Goal: Learn about a topic: Learn about a topic

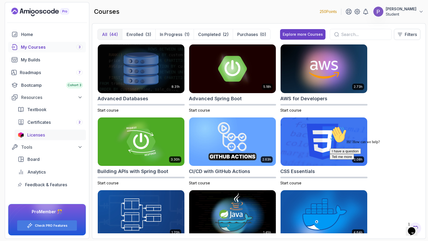
click at [48, 134] on div "Licenses" at bounding box center [54, 135] width 55 height 6
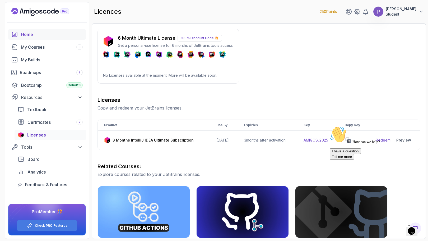
click at [34, 36] on div "Home" at bounding box center [52, 34] width 62 height 6
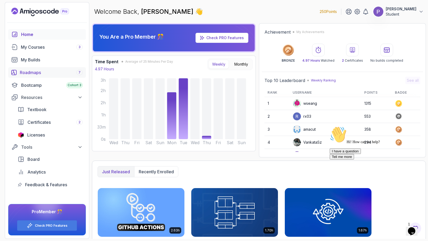
click at [33, 72] on div "Roadmaps 7" at bounding box center [51, 72] width 63 height 6
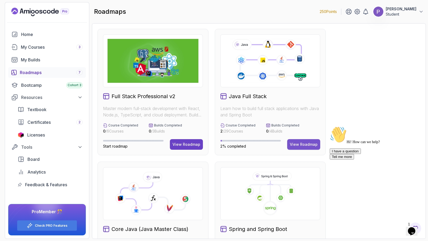
click at [301, 143] on div "View Roadmap" at bounding box center [304, 144] width 28 height 5
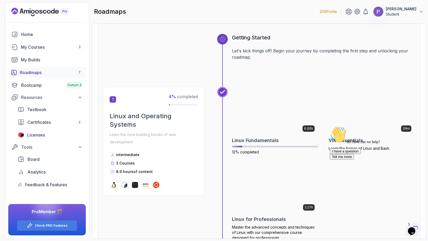
scroll to position [50, 0]
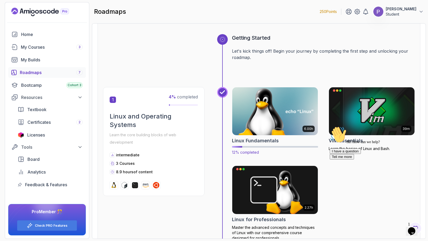
click at [277, 113] on img at bounding box center [275, 111] width 90 height 50
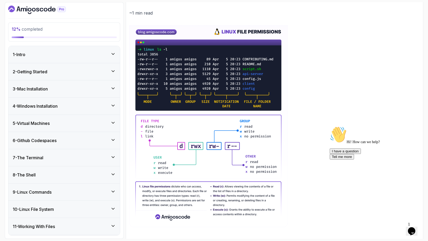
scroll to position [69, 0]
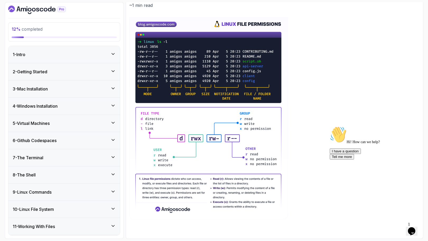
click at [330, 126] on icon "Chat attention grabber" at bounding box center [330, 126] width 0 height 0
click at [397, 227] on icon "Close" at bounding box center [397, 229] width 0 height 4
click at [113, 54] on icon at bounding box center [113, 53] width 3 height 1
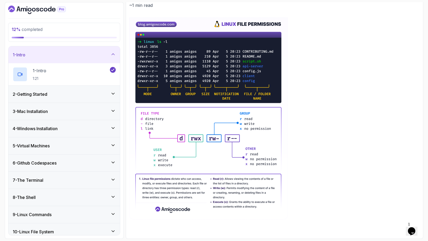
click at [112, 96] on div "2 - Getting Started" at bounding box center [64, 94] width 103 height 6
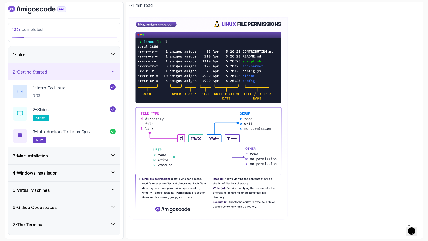
click at [116, 155] on div "3 - Mac Installation" at bounding box center [63, 155] width 111 height 17
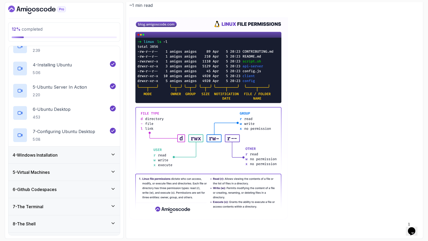
scroll to position [107, 0]
click at [111, 152] on icon at bounding box center [112, 153] width 5 height 5
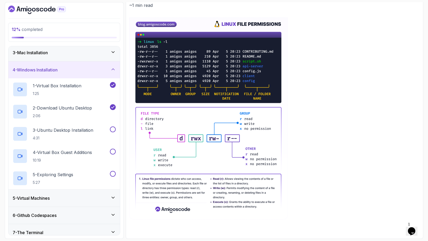
scroll to position [36, 0]
click at [66, 132] on p "3 - Ubuntu Desktop Installation" at bounding box center [63, 131] width 60 height 6
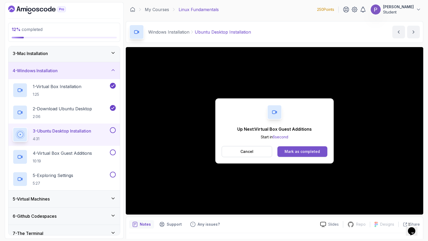
click at [304, 153] on div "Mark as completed" at bounding box center [302, 151] width 35 height 5
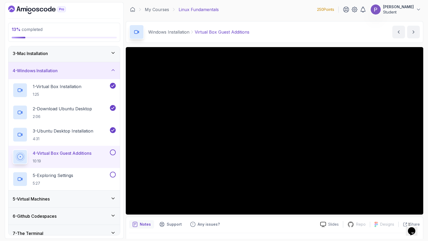
click at [113, 154] on button at bounding box center [113, 152] width 6 height 6
click at [114, 174] on button at bounding box center [113, 174] width 6 height 6
click at [70, 179] on h2 "5 - Exploring Settings 5:27" at bounding box center [53, 179] width 40 height 14
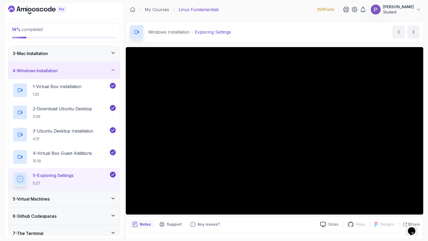
click at [113, 196] on icon at bounding box center [112, 197] width 5 height 5
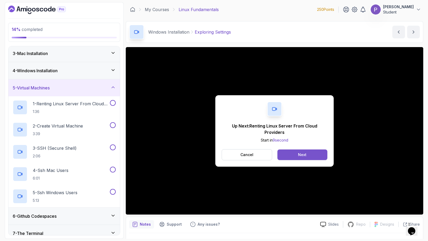
click at [314, 155] on button "Next" at bounding box center [302, 154] width 50 height 11
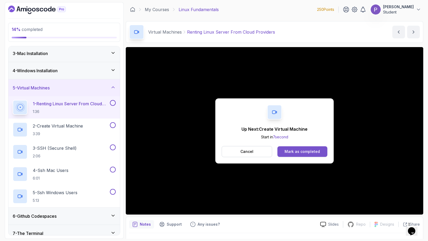
click at [322, 155] on button "Mark as completed" at bounding box center [302, 151] width 50 height 11
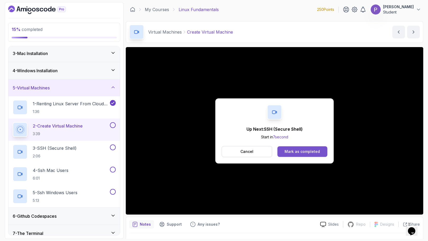
click at [312, 151] on div "Mark as completed" at bounding box center [302, 151] width 35 height 5
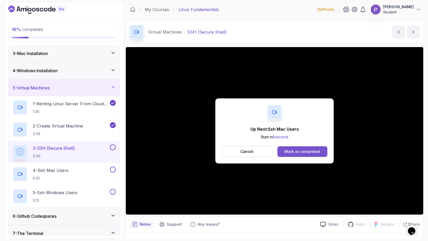
click at [306, 151] on div "Mark as completed" at bounding box center [302, 151] width 35 height 5
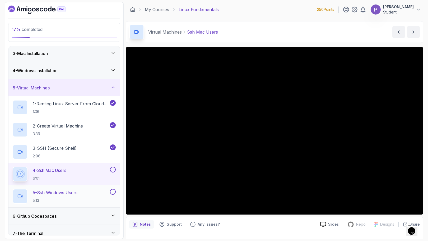
click at [75, 194] on p "5 - Ssh Windows Users" at bounding box center [55, 192] width 45 height 6
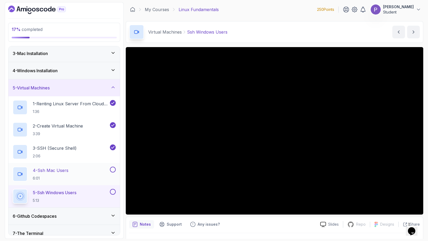
click at [114, 169] on button at bounding box center [113, 169] width 6 height 6
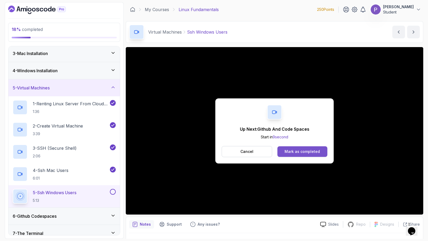
click at [310, 151] on div "Mark as completed" at bounding box center [302, 151] width 35 height 5
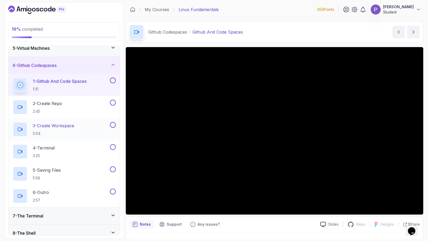
scroll to position [69, 0]
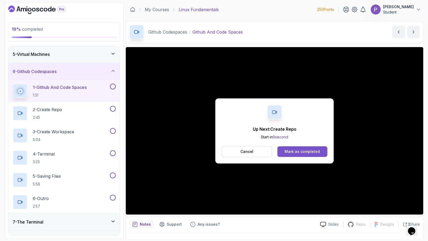
click at [316, 151] on div "Mark as completed" at bounding box center [302, 151] width 35 height 5
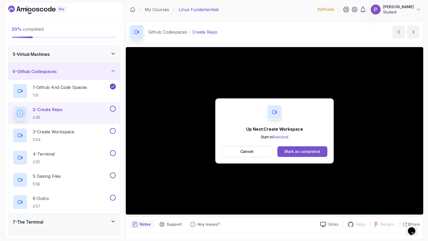
click at [289, 152] on div "Mark as completed" at bounding box center [302, 151] width 35 height 5
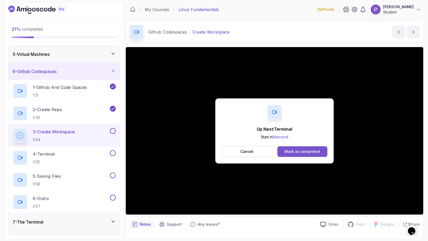
click at [299, 150] on div "Mark as completed" at bounding box center [302, 151] width 35 height 5
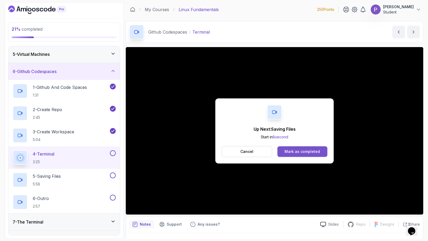
click at [300, 149] on div "Mark as completed" at bounding box center [302, 151] width 35 height 5
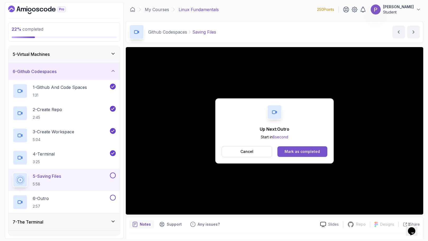
click at [312, 151] on div "Mark as completed" at bounding box center [302, 151] width 35 height 5
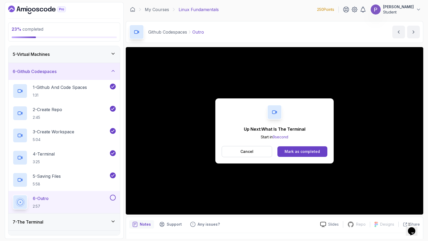
click at [312, 151] on div "Mark as completed" at bounding box center [302, 151] width 35 height 5
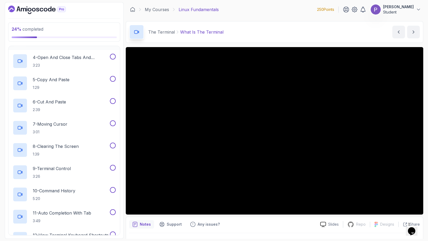
scroll to position [182, 0]
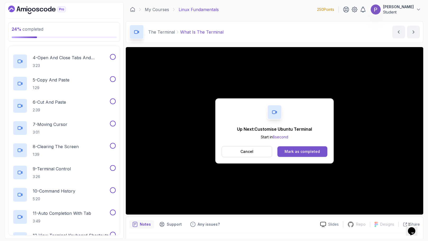
click at [304, 148] on button "Mark as completed" at bounding box center [302, 151] width 50 height 11
click at [313, 155] on button "Mark as completed" at bounding box center [302, 151] width 50 height 11
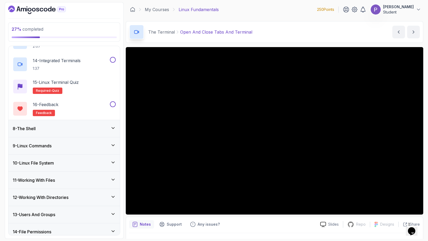
scroll to position [423, 0]
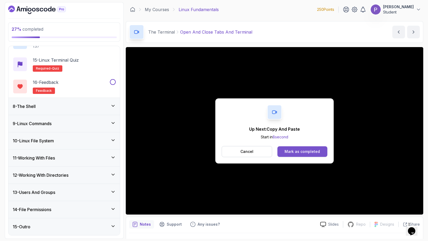
click at [302, 152] on div "Mark as completed" at bounding box center [302, 151] width 35 height 5
click at [291, 151] on div "Mark as completed" at bounding box center [302, 151] width 35 height 5
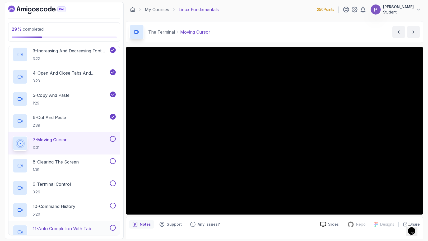
scroll to position [167, 0]
click at [61, 119] on p "6 - Cut And Paste" at bounding box center [49, 117] width 33 height 6
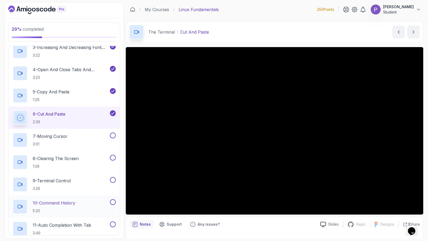
scroll to position [170, 0]
click at [67, 141] on h2 "7 - Moving Cursor 3:01" at bounding box center [50, 140] width 35 height 14
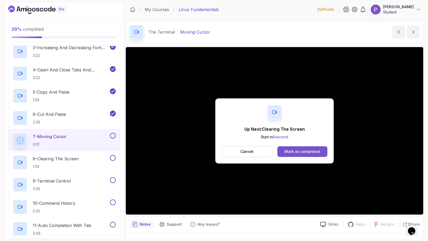
click at [304, 153] on div "Mark as completed" at bounding box center [302, 151] width 35 height 5
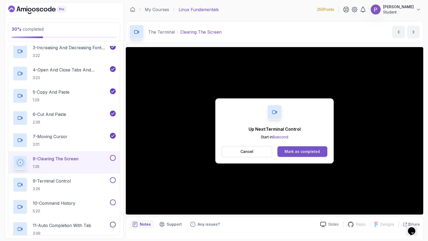
click at [306, 154] on div "Mark as completed" at bounding box center [302, 151] width 35 height 5
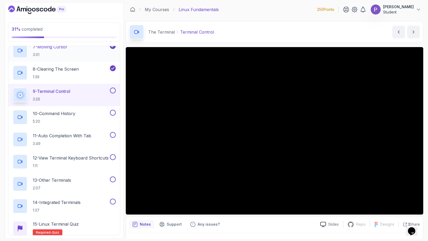
scroll to position [262, 0]
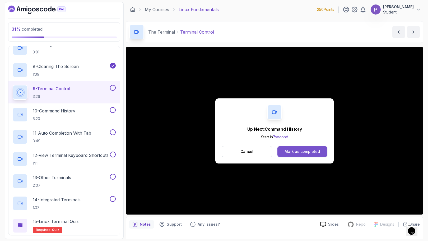
click at [315, 156] on button "Mark as completed" at bounding box center [302, 151] width 50 height 11
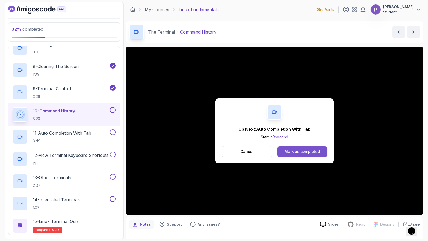
click at [306, 148] on button "Mark as completed" at bounding box center [302, 151] width 50 height 11
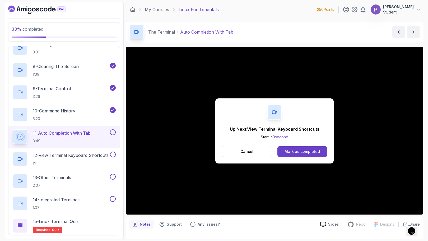
click at [306, 148] on button "Mark as completed" at bounding box center [302, 151] width 50 height 11
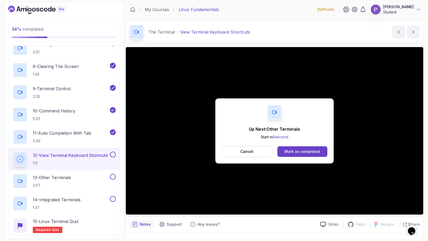
click at [306, 148] on button "Mark as completed" at bounding box center [302, 151] width 50 height 11
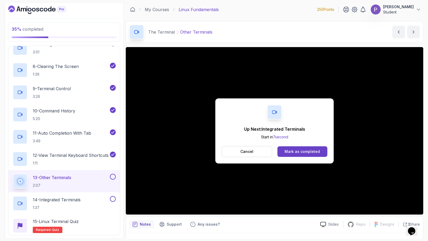
click at [306, 148] on button "Mark as completed" at bounding box center [302, 151] width 50 height 11
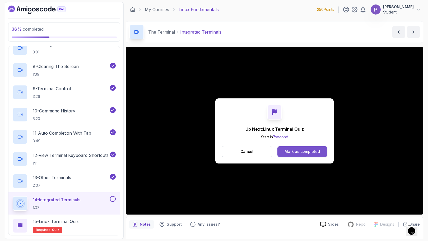
click at [303, 152] on div "Mark as completed" at bounding box center [302, 151] width 35 height 5
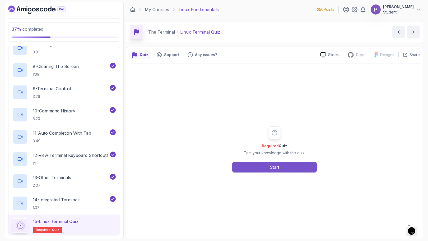
click at [260, 163] on button "Start" at bounding box center [274, 167] width 85 height 11
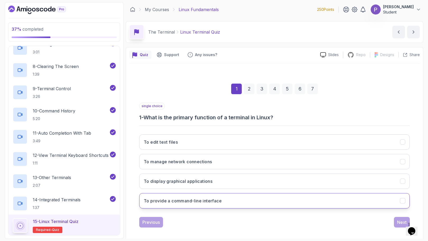
click at [242, 198] on button "To provide a command-line interface" at bounding box center [274, 200] width 271 height 15
click at [400, 219] on div "Next" at bounding box center [402, 222] width 10 height 6
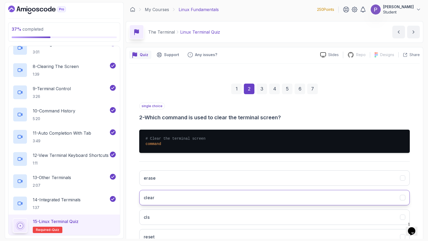
click at [365, 196] on button "clear" at bounding box center [274, 197] width 271 height 15
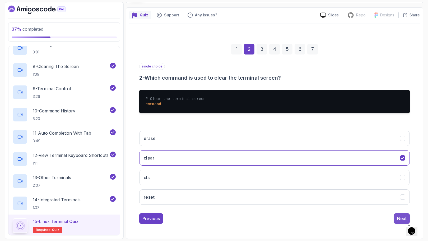
click at [400, 216] on div "Next" at bounding box center [402, 218] width 10 height 6
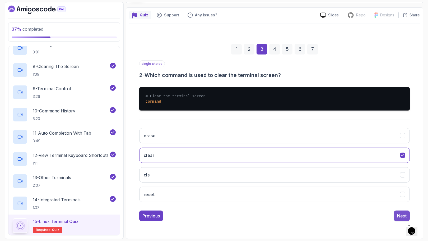
scroll to position [4, 0]
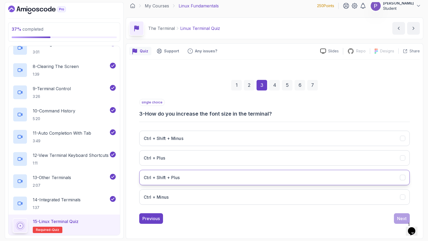
click at [281, 176] on button "Ctrl + Shift + Plus" at bounding box center [274, 177] width 271 height 15
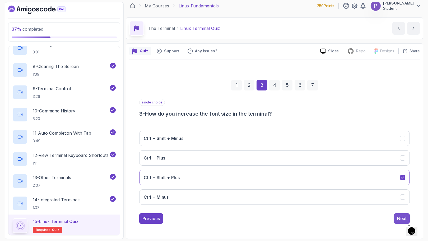
click at [399, 216] on div "Next" at bounding box center [402, 218] width 10 height 6
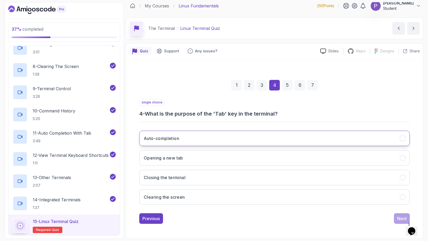
click at [402, 137] on icon "Auto-completion" at bounding box center [402, 138] width 5 height 5
click at [397, 216] on div "Next" at bounding box center [402, 218] width 10 height 6
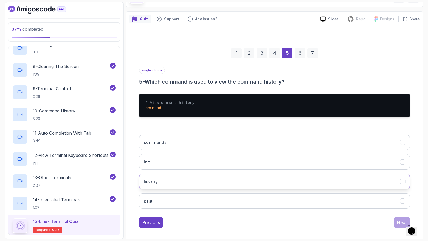
scroll to position [40, 0]
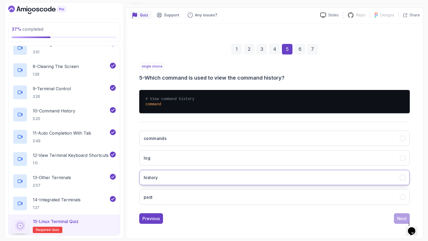
click at [337, 172] on button "history" at bounding box center [274, 177] width 271 height 15
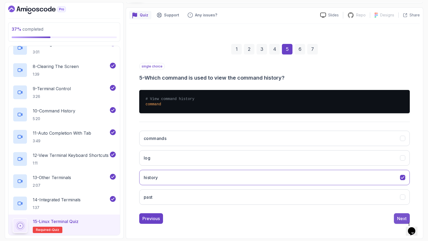
click at [398, 216] on div "Next" at bounding box center [402, 218] width 10 height 6
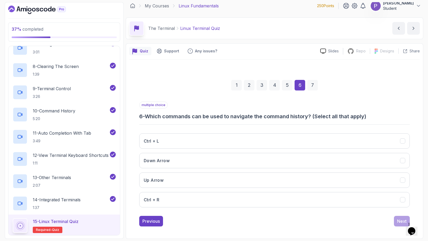
scroll to position [4, 0]
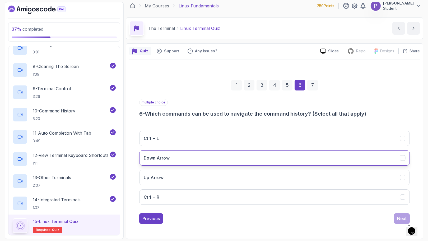
click at [400, 157] on icon "Down Arrow" at bounding box center [402, 157] width 5 height 5
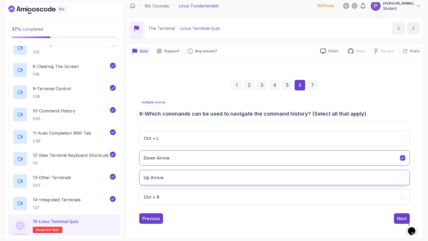
click at [405, 179] on icon "Up Arrow" at bounding box center [402, 177] width 5 height 5
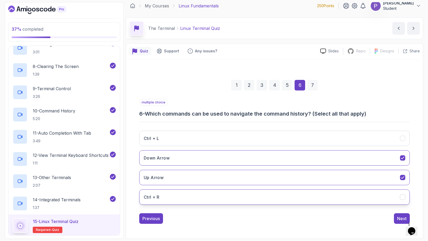
click at [403, 198] on icon "Ctrl + R" at bounding box center [402, 196] width 5 height 5
click at [401, 222] on button "Next" at bounding box center [402, 218] width 16 height 11
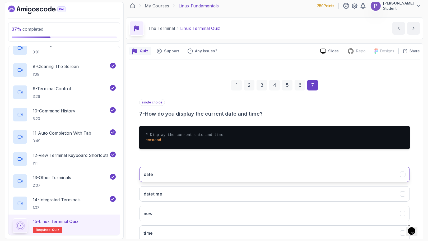
click at [359, 167] on button "date" at bounding box center [274, 173] width 271 height 15
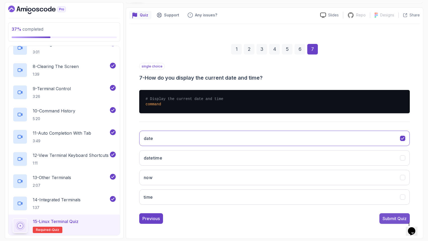
click at [395, 222] on button "Submit Quiz" at bounding box center [394, 218] width 30 height 11
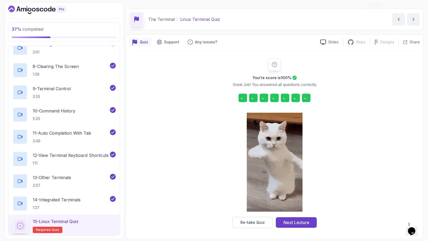
scroll to position [13, 0]
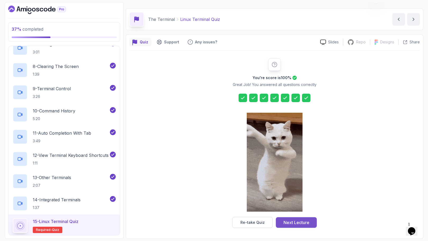
click at [298, 221] on div "Next Lecture" at bounding box center [296, 222] width 26 height 6
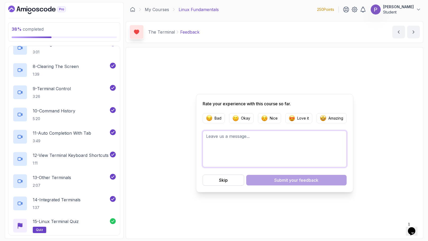
click at [267, 141] on textarea at bounding box center [275, 148] width 144 height 36
click at [300, 120] on p "Love it" at bounding box center [303, 117] width 12 height 5
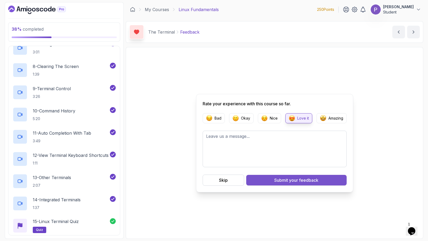
click at [282, 178] on div "Submit your feedback" at bounding box center [296, 180] width 44 height 6
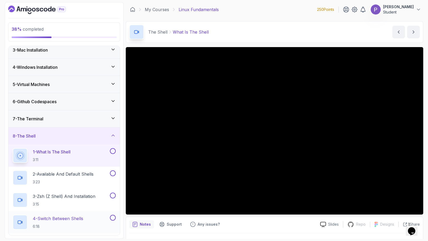
scroll to position [38, 0]
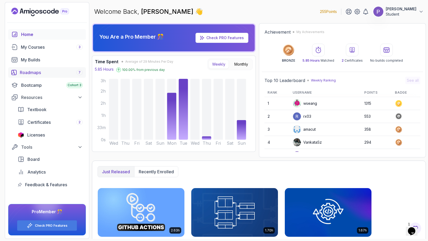
click at [40, 75] on div "Roadmaps 7" at bounding box center [51, 72] width 63 height 6
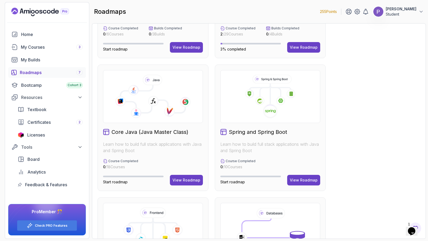
scroll to position [34, 0]
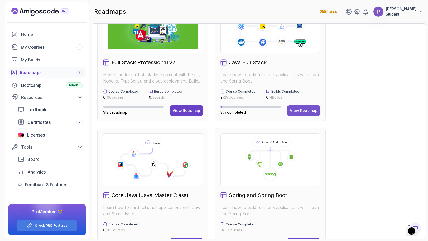
click at [298, 106] on button "View Roadmap" at bounding box center [303, 110] width 33 height 11
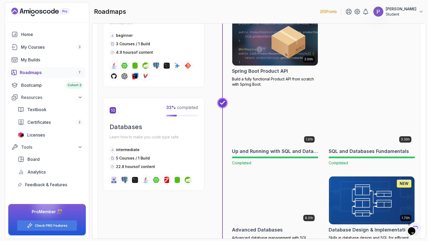
scroll to position [1036, 0]
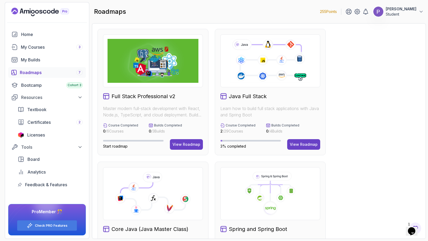
scroll to position [79, 0]
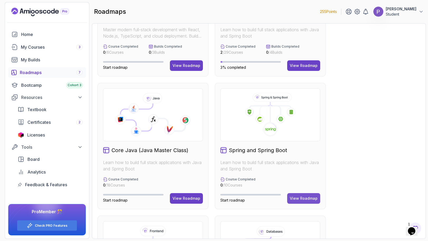
click at [312, 195] on button "View Roadmap" at bounding box center [303, 198] width 33 height 11
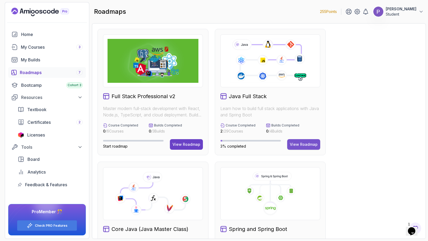
click at [304, 144] on div "View Roadmap" at bounding box center [304, 144] width 28 height 5
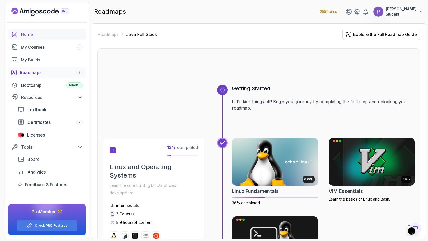
click at [41, 34] on div "Home" at bounding box center [52, 34] width 62 height 6
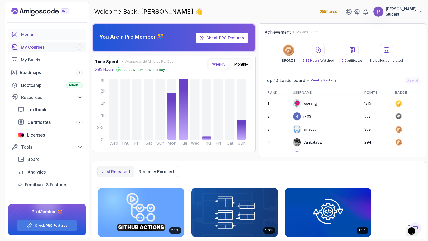
click at [39, 46] on div "My Courses 3" at bounding box center [52, 47] width 62 height 6
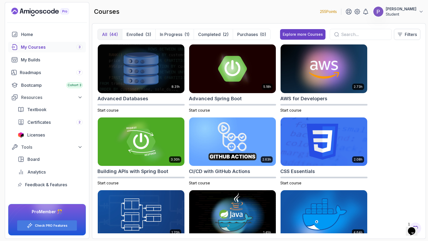
click at [360, 34] on input "text" at bounding box center [364, 34] width 46 height 6
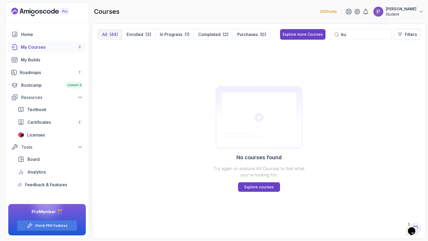
type input "k"
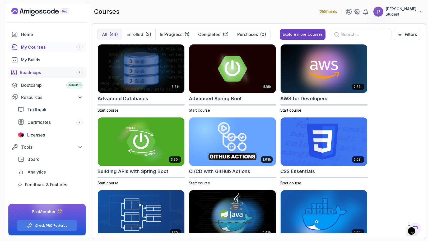
click at [39, 73] on div "Roadmaps 7" at bounding box center [51, 72] width 63 height 6
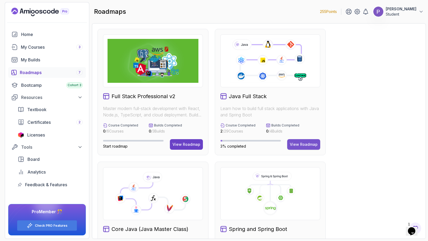
click at [312, 144] on div "View Roadmap" at bounding box center [304, 144] width 28 height 5
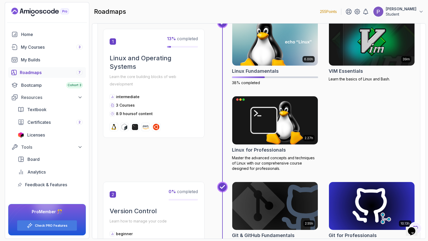
scroll to position [111, 0]
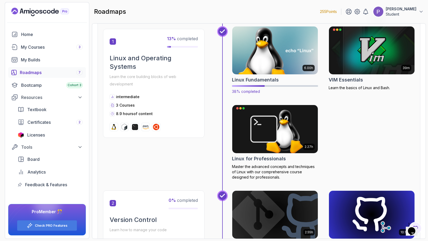
click at [271, 60] on img at bounding box center [275, 50] width 90 height 50
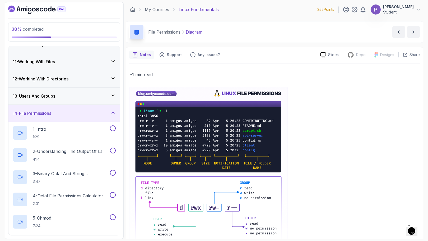
scroll to position [171, 0]
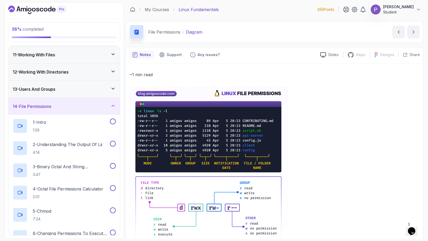
click at [114, 104] on icon at bounding box center [112, 105] width 5 height 5
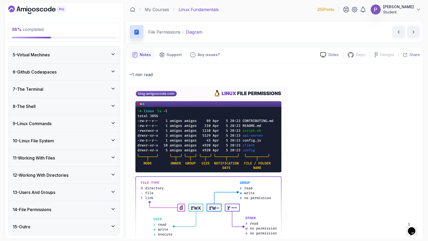
scroll to position [68, 0]
click at [115, 154] on div "11 - Working With Files" at bounding box center [63, 158] width 111 height 17
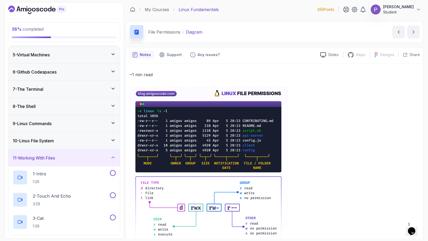
click at [115, 155] on div "11 - Working With Files" at bounding box center [64, 158] width 103 height 6
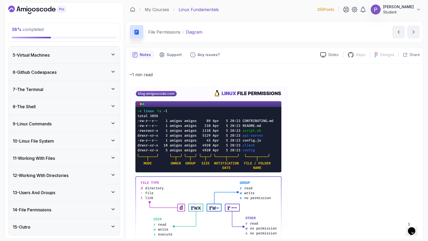
click at [113, 104] on icon at bounding box center [112, 105] width 5 height 5
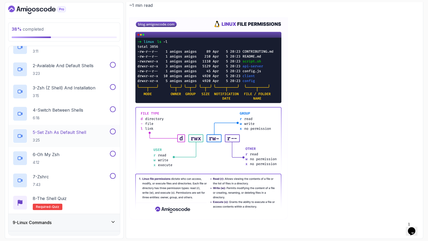
scroll to position [205, 0]
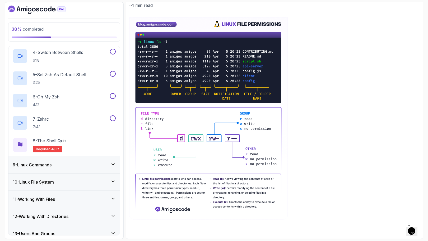
click at [108, 164] on div "9 - Linux Commands" at bounding box center [64, 164] width 103 height 6
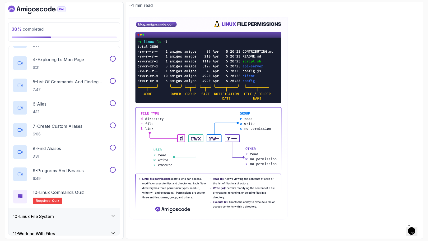
scroll to position [264, 0]
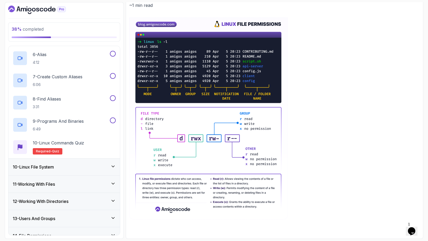
click at [104, 162] on div "10 - Linux File System" at bounding box center [63, 166] width 111 height 17
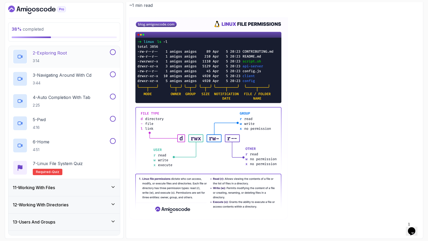
scroll to position [224, 0]
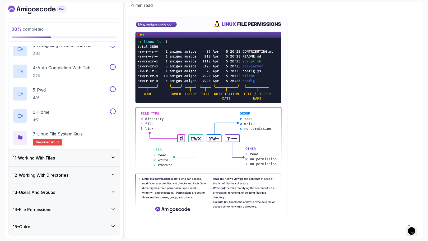
click at [101, 161] on div "11 - Working With Files" at bounding box center [63, 157] width 111 height 17
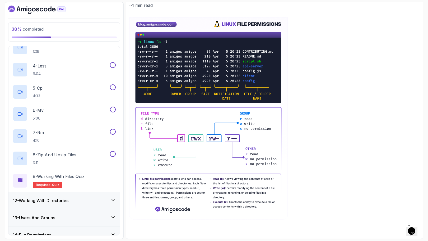
scroll to position [268, 0]
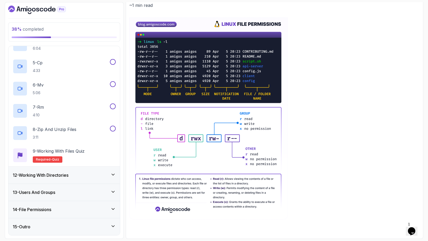
click at [101, 174] on div "12 - Working With Directories" at bounding box center [64, 175] width 103 height 6
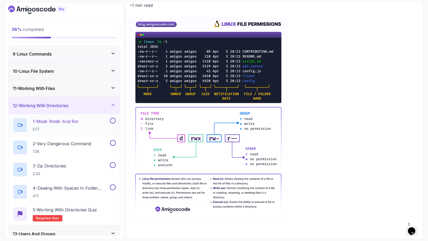
scroll to position [179, 0]
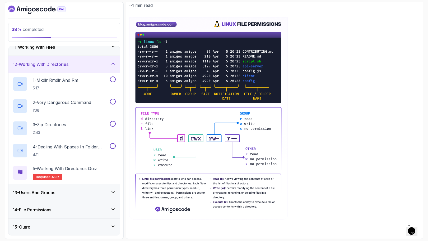
click at [100, 190] on div "13 - Users And Groups" at bounding box center [64, 192] width 103 height 6
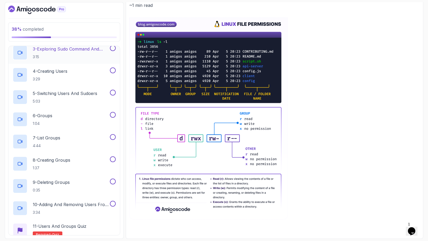
scroll to position [335, 0]
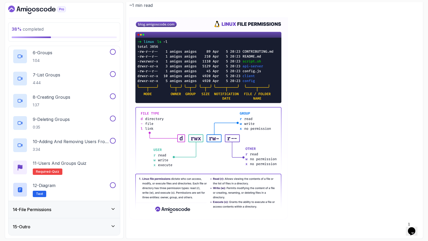
click at [100, 209] on div "14 - File Permissions" at bounding box center [64, 209] width 103 height 6
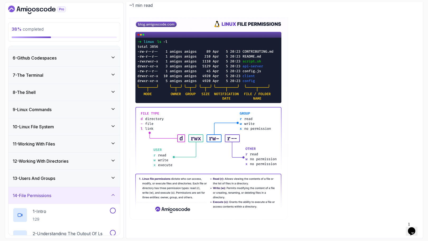
scroll to position [82, 0]
click at [116, 193] on div "14 - File Permissions" at bounding box center [63, 195] width 111 height 17
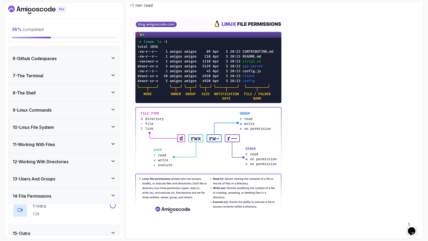
scroll to position [68, 0]
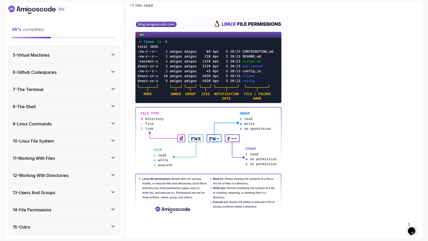
click at [110, 107] on div "8 - The Shell" at bounding box center [64, 106] width 103 height 6
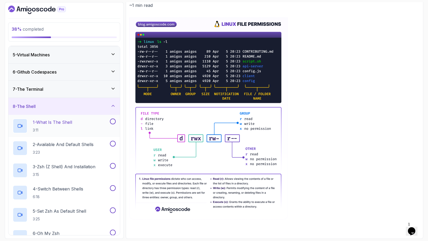
click at [105, 122] on div "1 - What Is The Shell 3:11" at bounding box center [61, 125] width 96 height 15
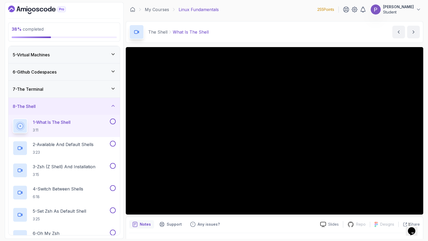
click at [113, 90] on icon at bounding box center [112, 88] width 5 height 5
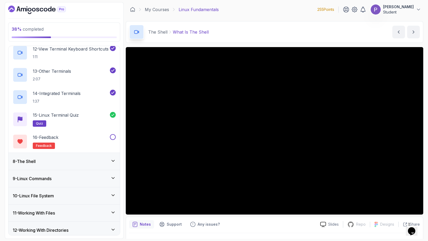
scroll to position [382, 0]
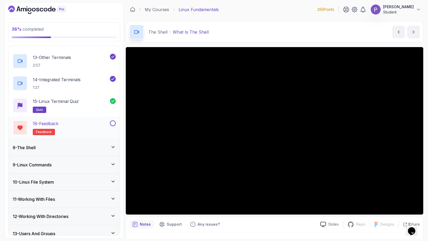
click at [113, 124] on button at bounding box center [113, 123] width 6 height 6
click at [111, 145] on icon at bounding box center [112, 146] width 5 height 5
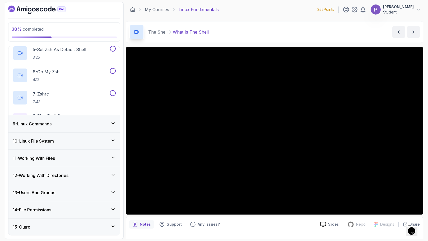
scroll to position [68, 0]
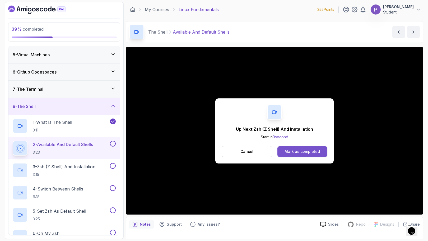
click at [302, 152] on div "Mark as completed" at bounding box center [302, 151] width 35 height 5
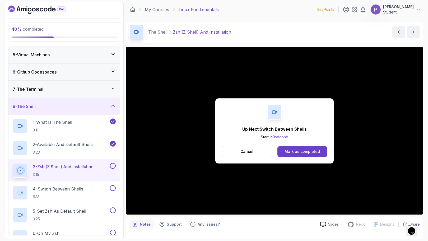
click at [302, 152] on div "Mark as completed" at bounding box center [302, 151] width 35 height 5
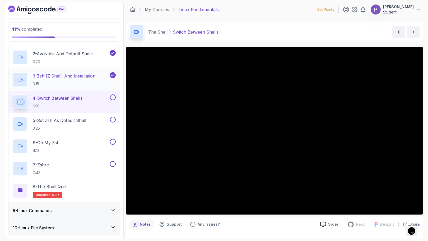
scroll to position [160, 0]
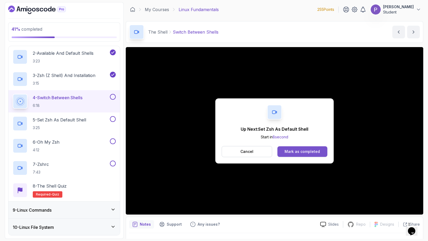
click at [302, 156] on button "Mark as completed" at bounding box center [302, 151] width 50 height 11
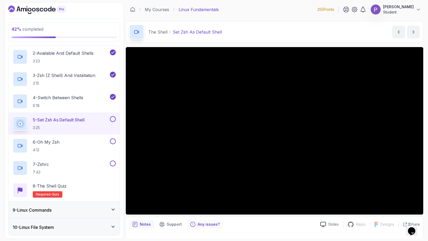
click at [203, 226] on p "Any issues?" at bounding box center [209, 223] width 22 height 5
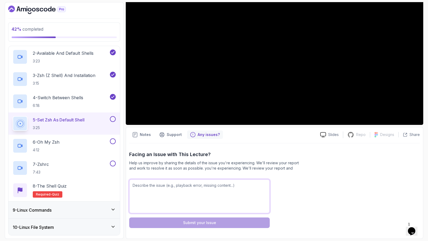
click at [233, 189] on textarea at bounding box center [199, 196] width 141 height 34
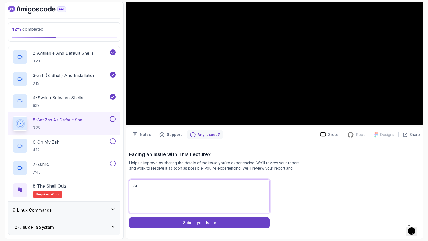
type textarea "J"
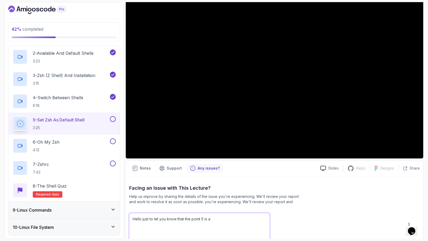
scroll to position [56, 0]
click at [183, 218] on textarea "Hello just to let you know that the point 5 is also" at bounding box center [199, 229] width 141 height 34
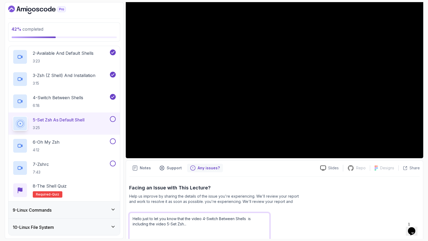
scroll to position [90, 0]
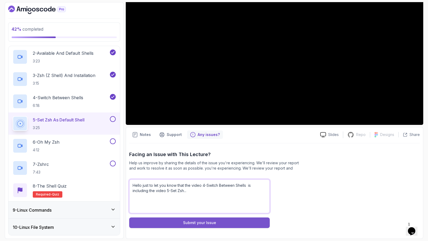
type textarea "Hello just to let you know that the video 4-Switch Between Shells is including …"
click at [206, 223] on div "Submit your Issue" at bounding box center [199, 222] width 33 height 5
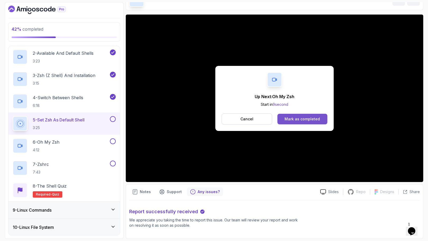
click at [315, 116] on div "Mark as completed" at bounding box center [302, 118] width 35 height 5
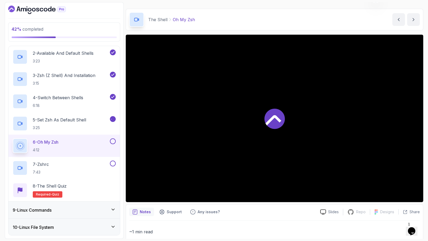
scroll to position [32, 0]
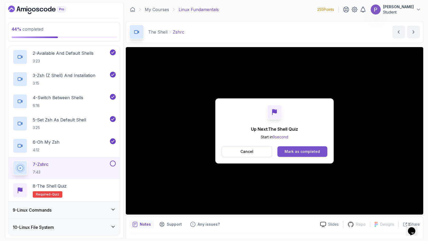
click at [305, 151] on div "Mark as completed" at bounding box center [302, 151] width 35 height 5
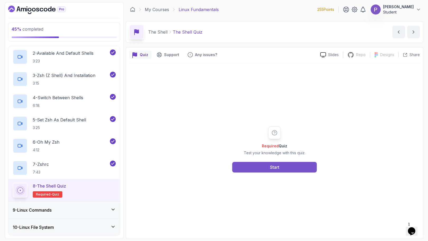
click at [266, 171] on button "Start" at bounding box center [274, 167] width 85 height 11
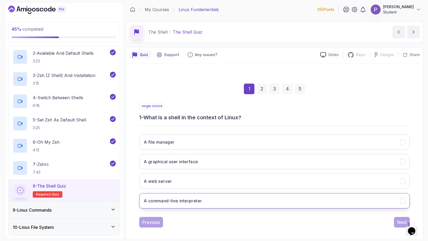
click at [263, 200] on button "A command-line interpreter" at bounding box center [274, 200] width 271 height 15
click at [397, 220] on button "Next" at bounding box center [402, 222] width 16 height 11
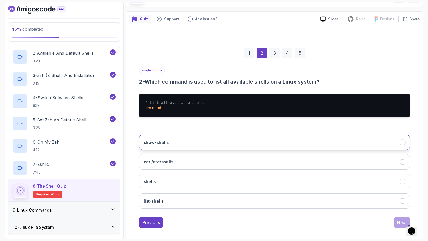
scroll to position [37, 0]
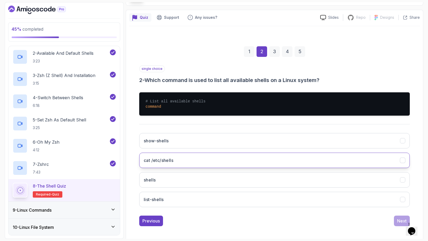
click at [271, 158] on button "cat /etc/shells" at bounding box center [274, 159] width 271 height 15
click at [398, 221] on div "Next" at bounding box center [402, 220] width 10 height 6
click at [297, 156] on button "zsh" at bounding box center [274, 159] width 271 height 15
click at [399, 218] on div "Next" at bounding box center [402, 220] width 10 height 6
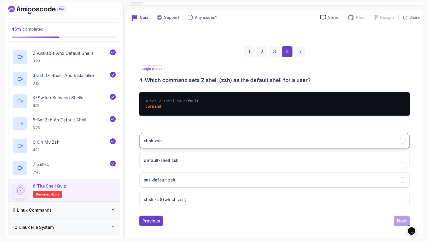
click at [270, 139] on button "chsh zsh" at bounding box center [274, 140] width 271 height 15
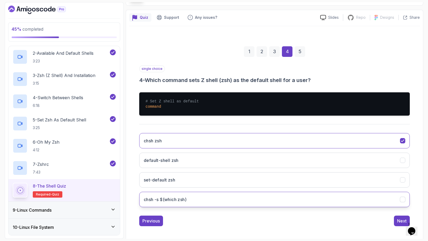
click at [289, 199] on button "chsh -s $(which zsh)" at bounding box center [274, 199] width 271 height 15
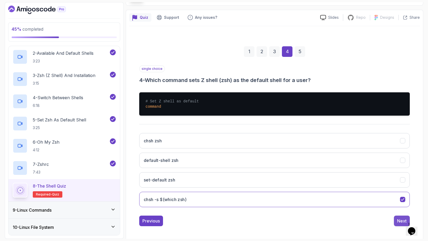
click at [396, 220] on button "Next" at bounding box center [402, 220] width 16 height 11
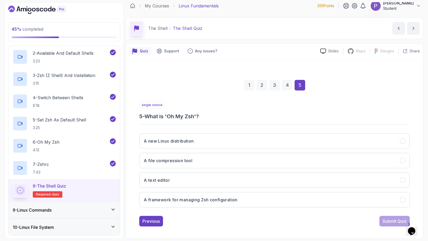
scroll to position [4, 0]
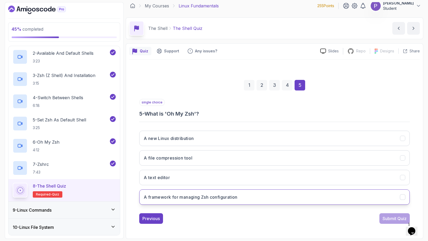
click at [293, 199] on button "A framework for managing Zsh configuration" at bounding box center [274, 196] width 271 height 15
click at [386, 219] on div "Submit Quiz" at bounding box center [395, 218] width 24 height 6
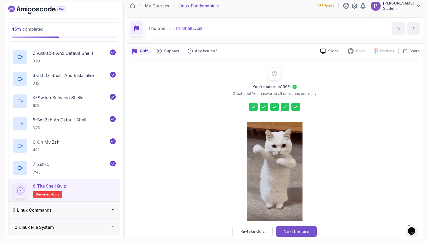
click at [301, 231] on div "Next Lecture" at bounding box center [296, 231] width 26 height 6
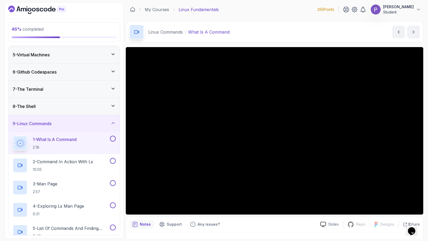
click at [56, 108] on div "8 - The Shell" at bounding box center [64, 106] width 103 height 6
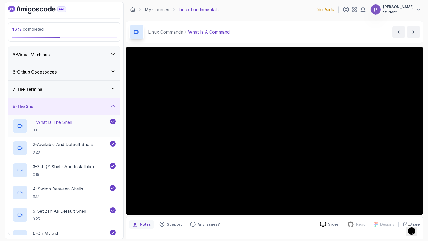
click at [68, 128] on p "3:11" at bounding box center [52, 129] width 39 height 5
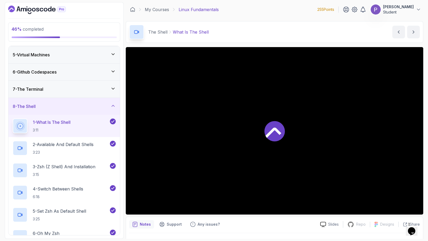
scroll to position [12, 0]
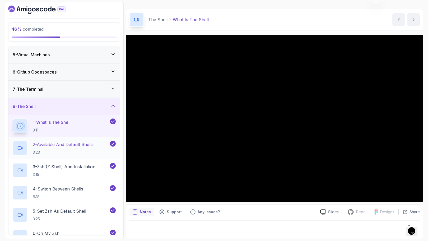
click at [69, 149] on h2 "2 - Available And Default Shells 3:23" at bounding box center [63, 148] width 61 height 14
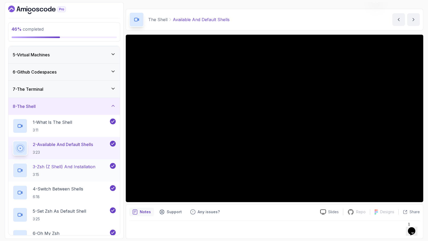
click at [67, 165] on p "3 - Zsh (Z Shell) And Installation" at bounding box center [64, 166] width 63 height 6
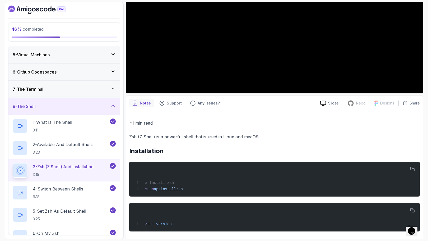
scroll to position [125, 0]
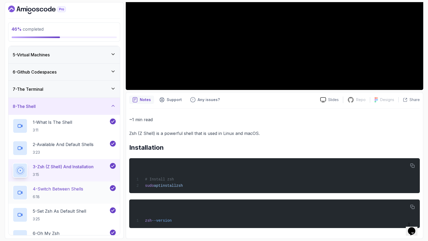
click at [64, 188] on p "4 - Switch Between Shells" at bounding box center [58, 188] width 50 height 6
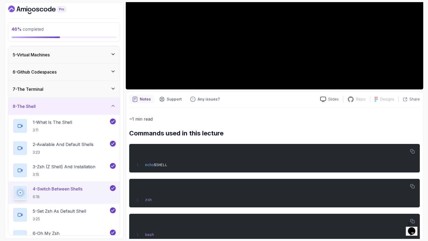
scroll to position [140, 0]
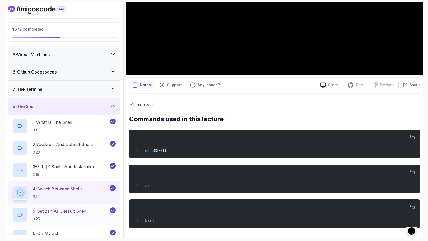
click at [57, 211] on p "5 - Set Zsh As Default Shell" at bounding box center [59, 211] width 53 height 6
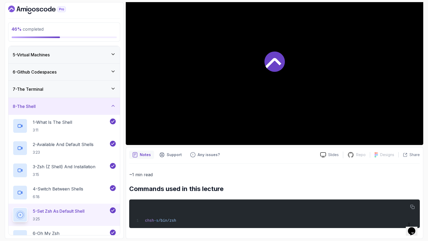
scroll to position [70, 0]
click at [77, 234] on div "6 - Oh My Zsh 4:12" at bounding box center [61, 236] width 96 height 15
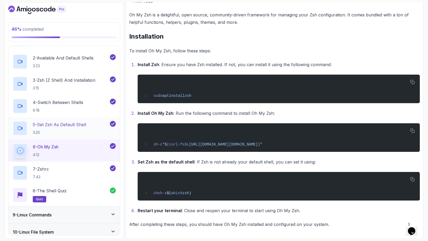
scroll to position [155, 0]
click at [64, 170] on div "7 - Zshrc 7:43" at bounding box center [61, 172] width 96 height 15
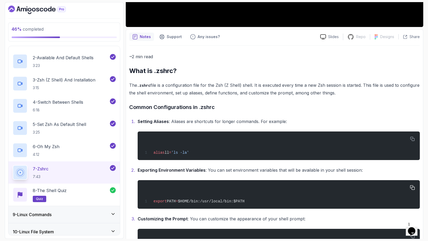
scroll to position [167, 0]
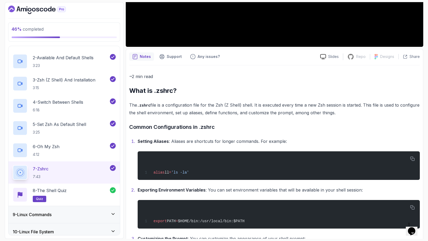
click at [145, 59] on p "Notes" at bounding box center [145, 56] width 11 height 5
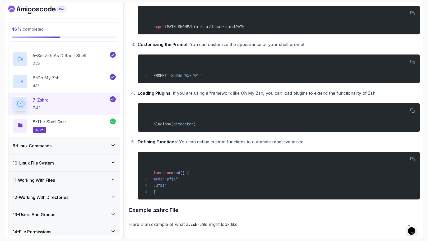
scroll to position [246, 0]
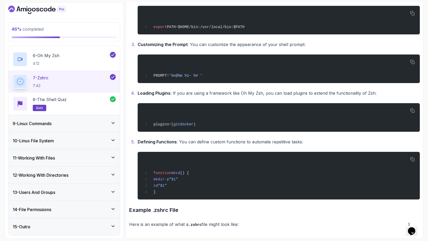
click at [110, 124] on div "9 - Linux Commands" at bounding box center [64, 123] width 103 height 6
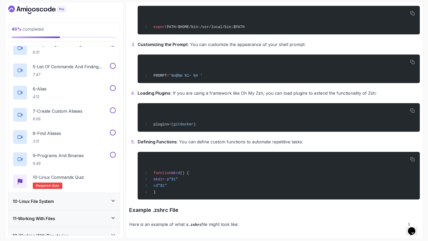
scroll to position [290, 0]
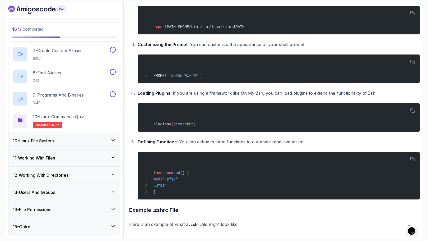
click at [111, 139] on icon at bounding box center [112, 139] width 5 height 5
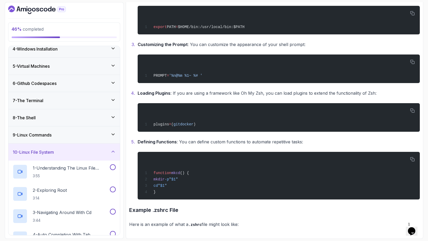
scroll to position [57, 0]
click at [106, 133] on div "9 - Linux Commands" at bounding box center [64, 135] width 103 height 6
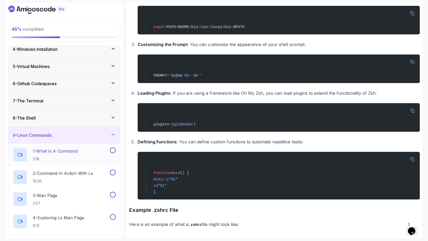
click at [99, 152] on div "1 - What Is A Command 2:18" at bounding box center [61, 154] width 96 height 15
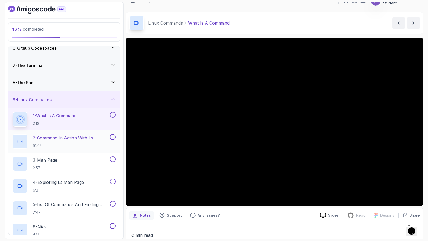
scroll to position [65, 0]
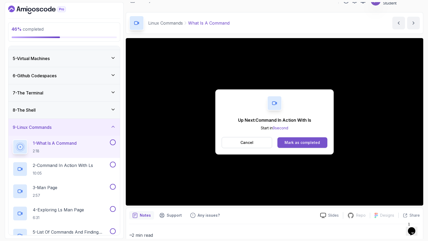
click at [295, 144] on div "Mark as completed" at bounding box center [302, 142] width 35 height 5
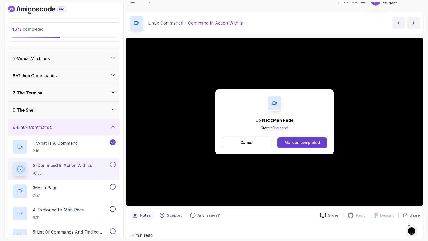
click at [295, 144] on div "Mark as completed" at bounding box center [302, 142] width 35 height 5
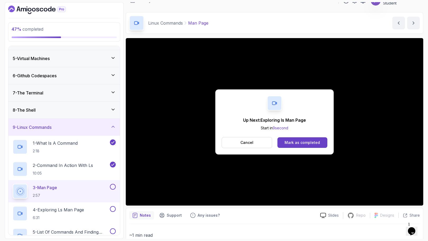
click at [295, 144] on div "Mark as completed" at bounding box center [302, 142] width 35 height 5
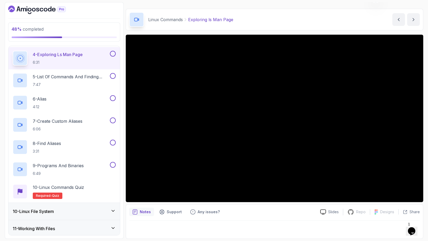
scroll to position [217, 0]
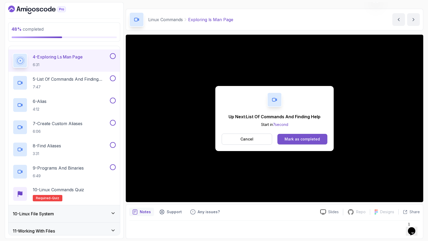
click at [299, 135] on button "Mark as completed" at bounding box center [302, 139] width 50 height 11
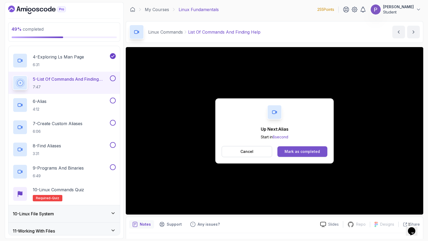
click at [304, 150] on div "Mark as completed" at bounding box center [302, 151] width 35 height 5
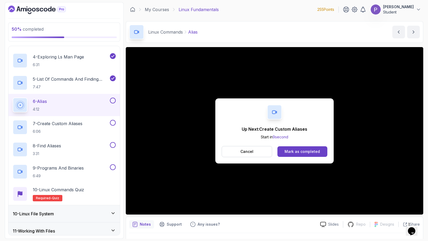
click at [304, 150] on div "Mark as completed" at bounding box center [302, 151] width 35 height 5
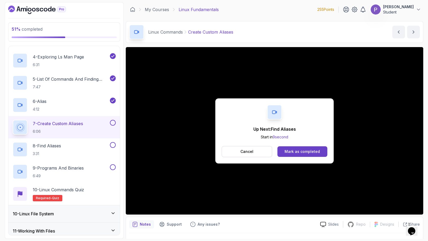
click at [304, 150] on div "Mark as completed" at bounding box center [302, 151] width 35 height 5
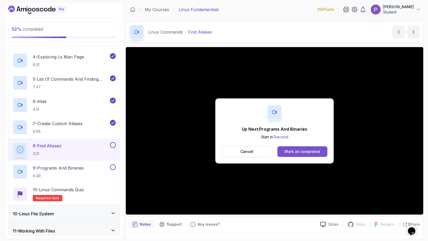
click at [302, 148] on button "Mark as completed" at bounding box center [302, 151] width 50 height 11
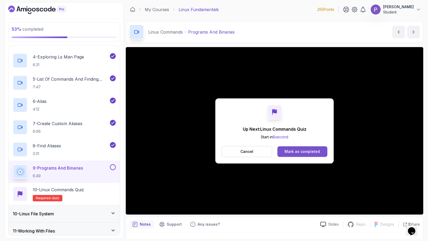
click at [297, 149] on div "Mark as completed" at bounding box center [302, 151] width 35 height 5
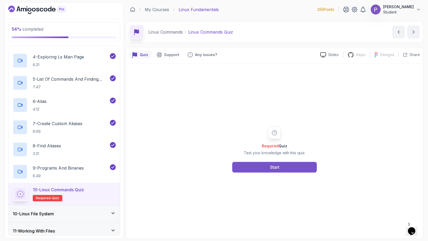
click at [275, 164] on div "Start" at bounding box center [274, 167] width 9 height 6
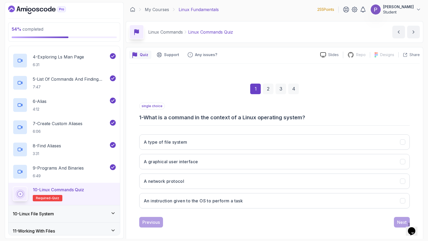
scroll to position [4, 0]
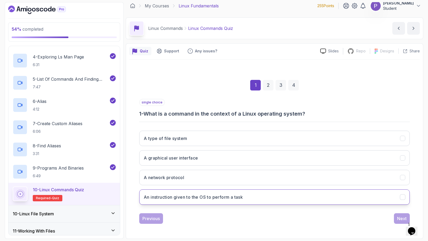
click at [263, 195] on button "An instruction given to the OS to perform a task" at bounding box center [274, 196] width 271 height 15
click at [400, 219] on div "Next" at bounding box center [402, 218] width 10 height 6
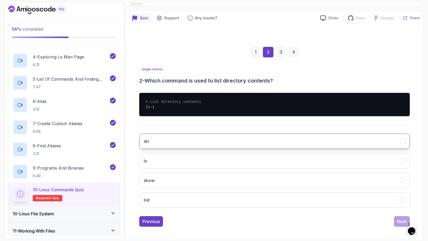
scroll to position [40, 0]
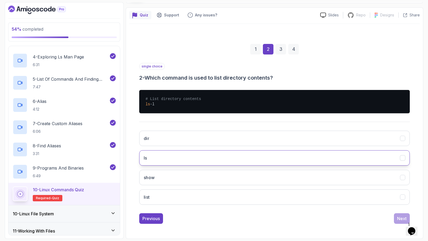
click at [323, 162] on button "ls" at bounding box center [274, 157] width 271 height 15
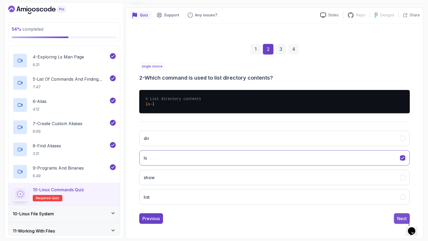
click at [402, 219] on div "Next" at bounding box center [402, 218] width 10 height 6
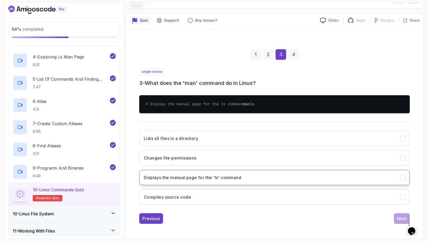
click at [268, 177] on button "Displays the manual page for the 'ls' command" at bounding box center [274, 177] width 271 height 15
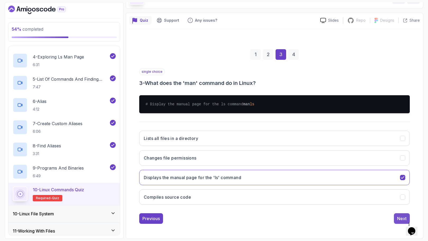
click at [400, 216] on div "Next" at bounding box center [402, 218] width 10 height 6
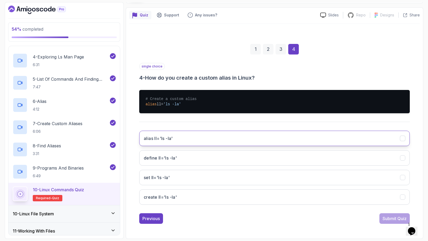
click at [378, 143] on button "alias ll='ls -la'" at bounding box center [274, 137] width 271 height 15
click at [397, 218] on div "Submit Quiz" at bounding box center [395, 218] width 24 height 6
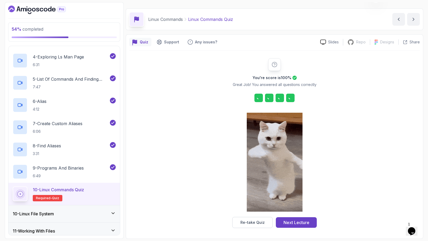
scroll to position [13, 0]
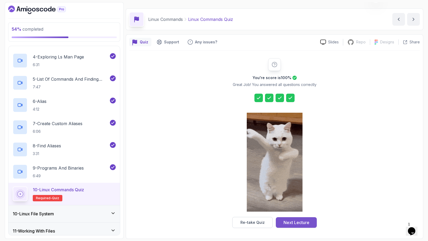
click at [307, 225] on button "Next Lecture" at bounding box center [296, 222] width 41 height 11
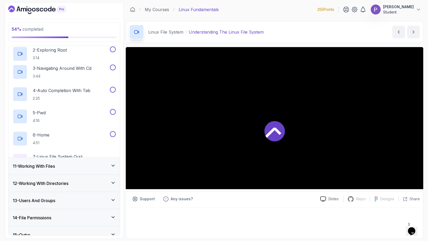
scroll to position [68, 0]
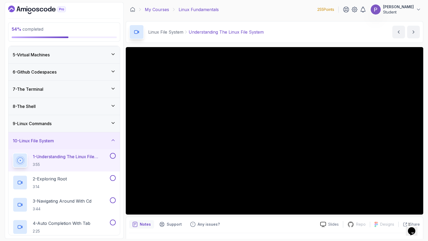
click at [155, 10] on link "My Courses" at bounding box center [157, 9] width 24 height 6
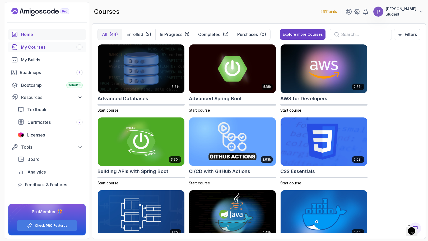
click at [33, 32] on div "Home" at bounding box center [52, 34] width 62 height 6
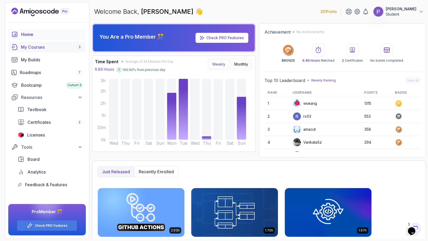
click at [41, 45] on div "My Courses 3" at bounding box center [52, 47] width 62 height 6
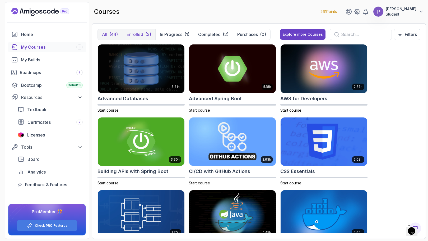
click at [132, 35] on p "Enrolled" at bounding box center [135, 34] width 17 height 6
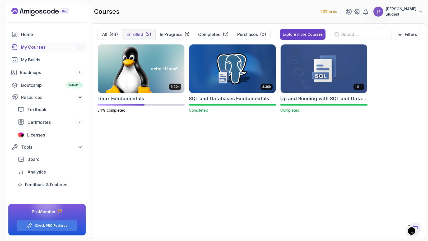
click at [53, 45] on div "My Courses 3" at bounding box center [52, 47] width 62 height 6
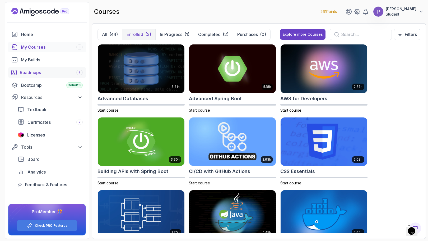
click at [44, 73] on div "Roadmaps 7" at bounding box center [51, 72] width 63 height 6
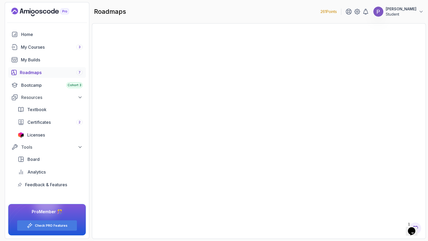
click at [35, 73] on div "Roadmaps 7" at bounding box center [51, 72] width 63 height 6
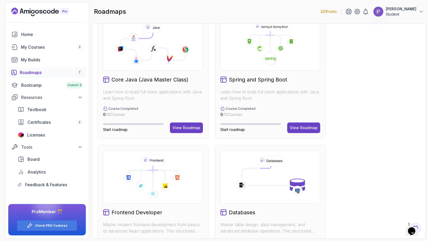
scroll to position [271, 0]
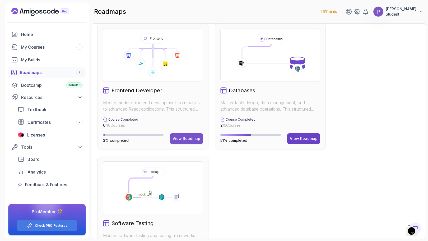
click at [186, 136] on div "View Roadmap" at bounding box center [186, 138] width 28 height 5
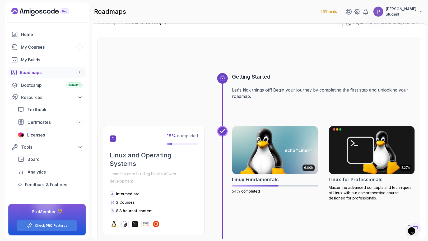
scroll to position [9, 0]
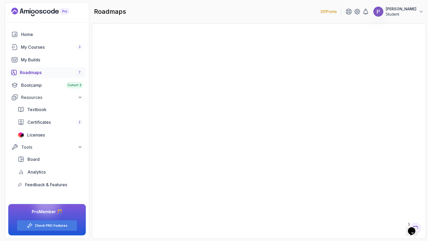
click at [45, 72] on div "Roadmaps 7" at bounding box center [51, 72] width 63 height 6
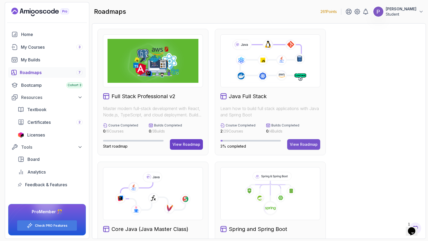
click at [300, 143] on div "View Roadmap" at bounding box center [304, 144] width 28 height 5
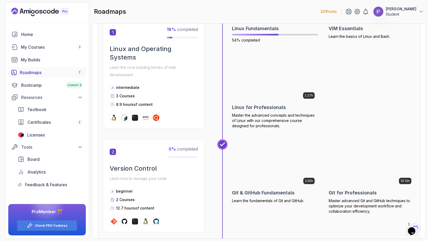
scroll to position [139, 0]
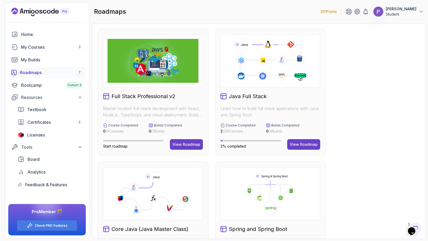
scroll to position [62, 0]
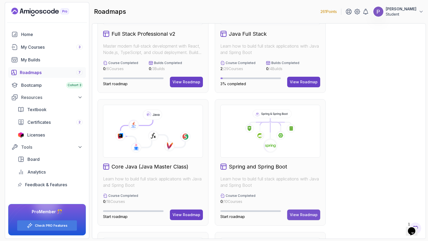
click at [304, 216] on div "View Roadmap" at bounding box center [304, 214] width 28 height 5
